Goal: Information Seeking & Learning: Find specific fact

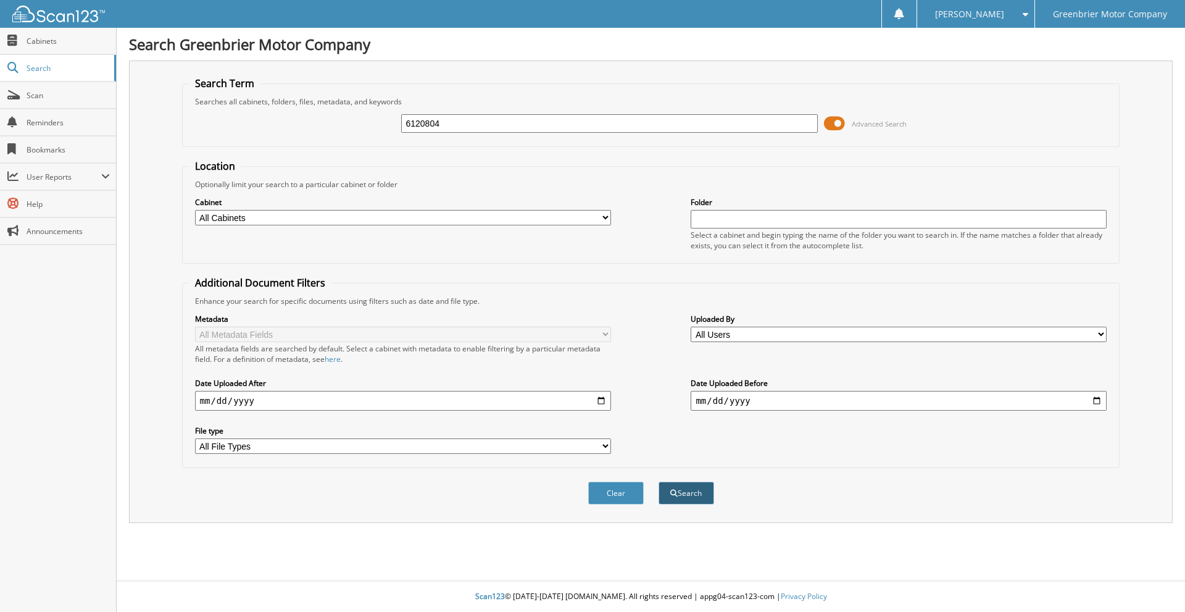
type input "6120804"
click at [666, 487] on button "Search" at bounding box center [686, 492] width 56 height 23
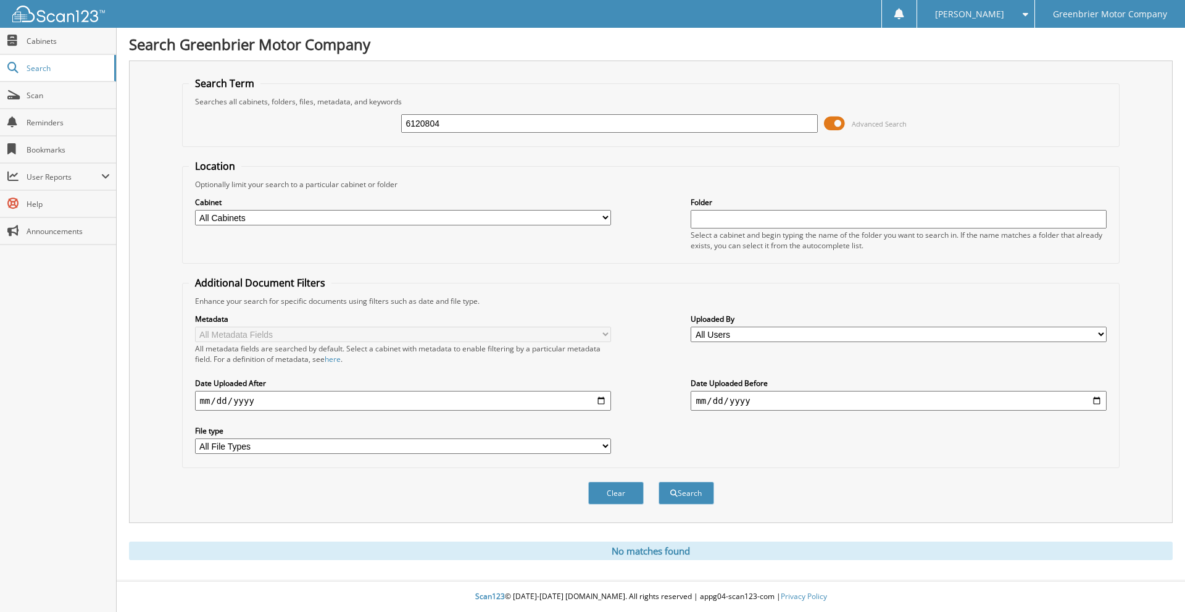
drag, startPoint x: 446, startPoint y: 122, endPoint x: 169, endPoint y: 121, distance: 277.1
click at [192, 132] on div "6120804 Advanced Search" at bounding box center [651, 123] width 924 height 33
click at [74, 70] on span "Search" at bounding box center [67, 68] width 81 height 10
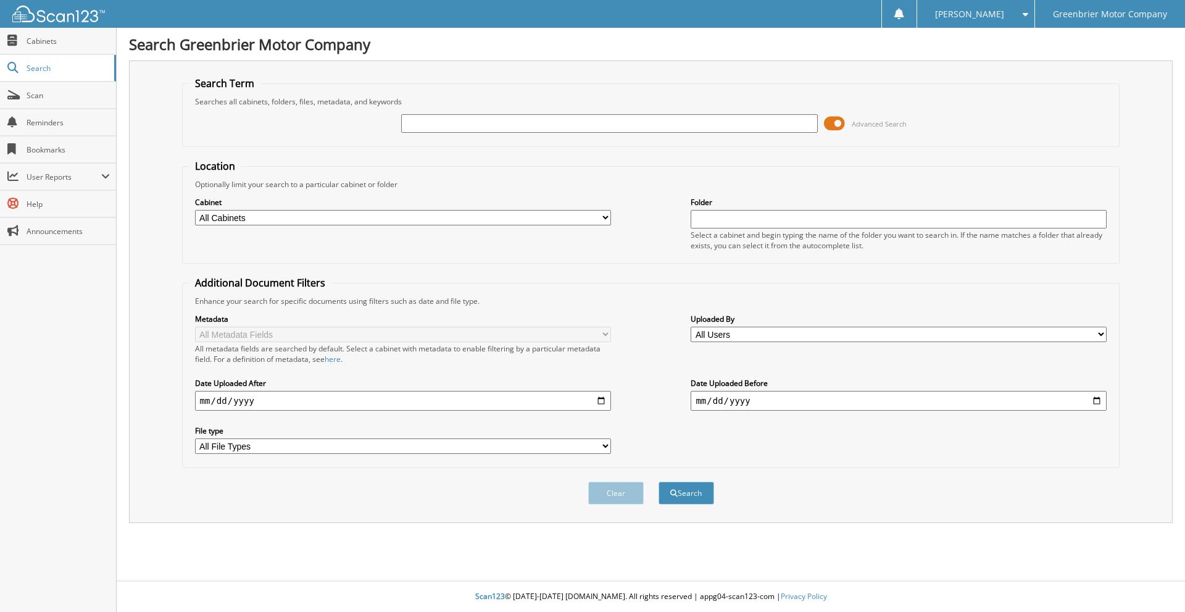
click at [428, 118] on input "text" at bounding box center [609, 123] width 416 height 19
type input "6120247"
click at [658, 481] on button "Search" at bounding box center [686, 492] width 56 height 23
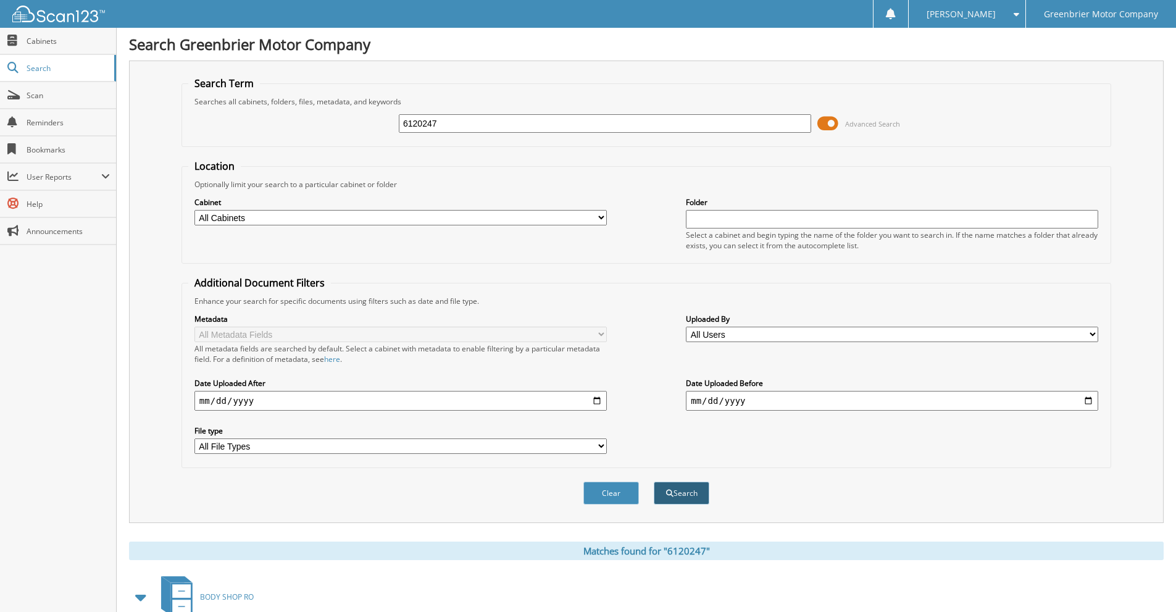
click at [671, 487] on button "Search" at bounding box center [681, 492] width 56 height 23
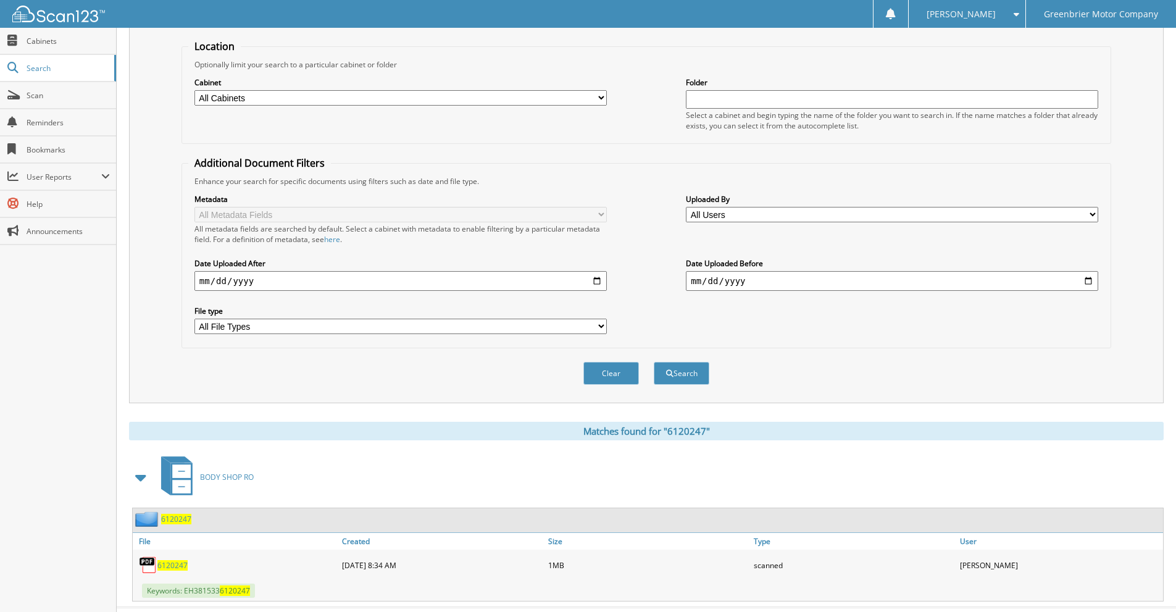
scroll to position [147, 0]
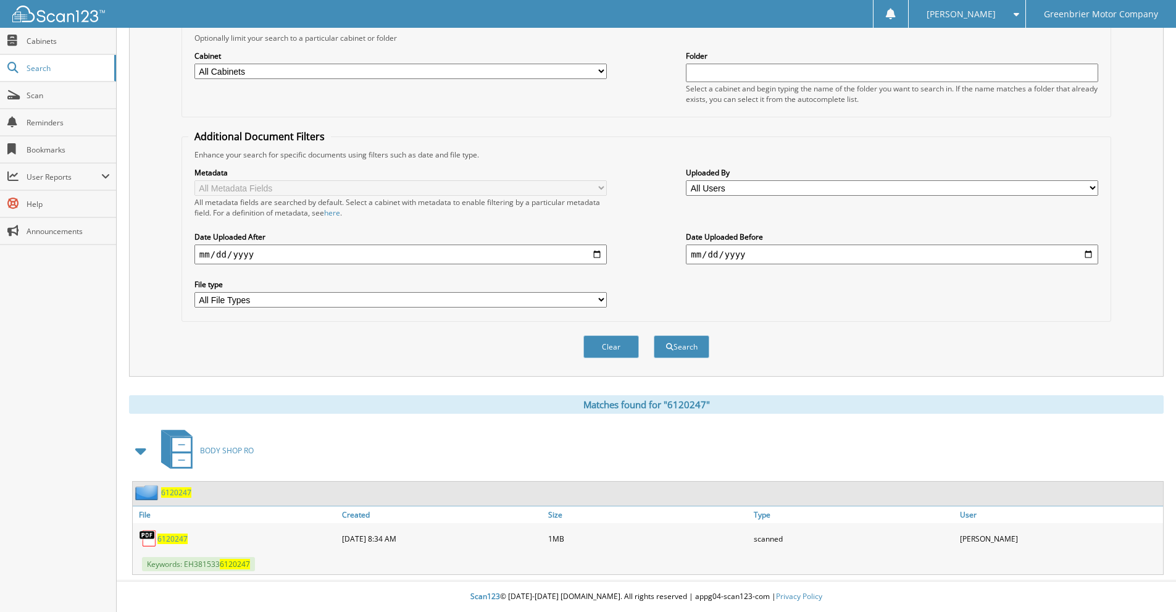
click at [165, 534] on span "6120247" at bounding box center [172, 538] width 30 height 10
